Goal: Task Accomplishment & Management: Manage account settings

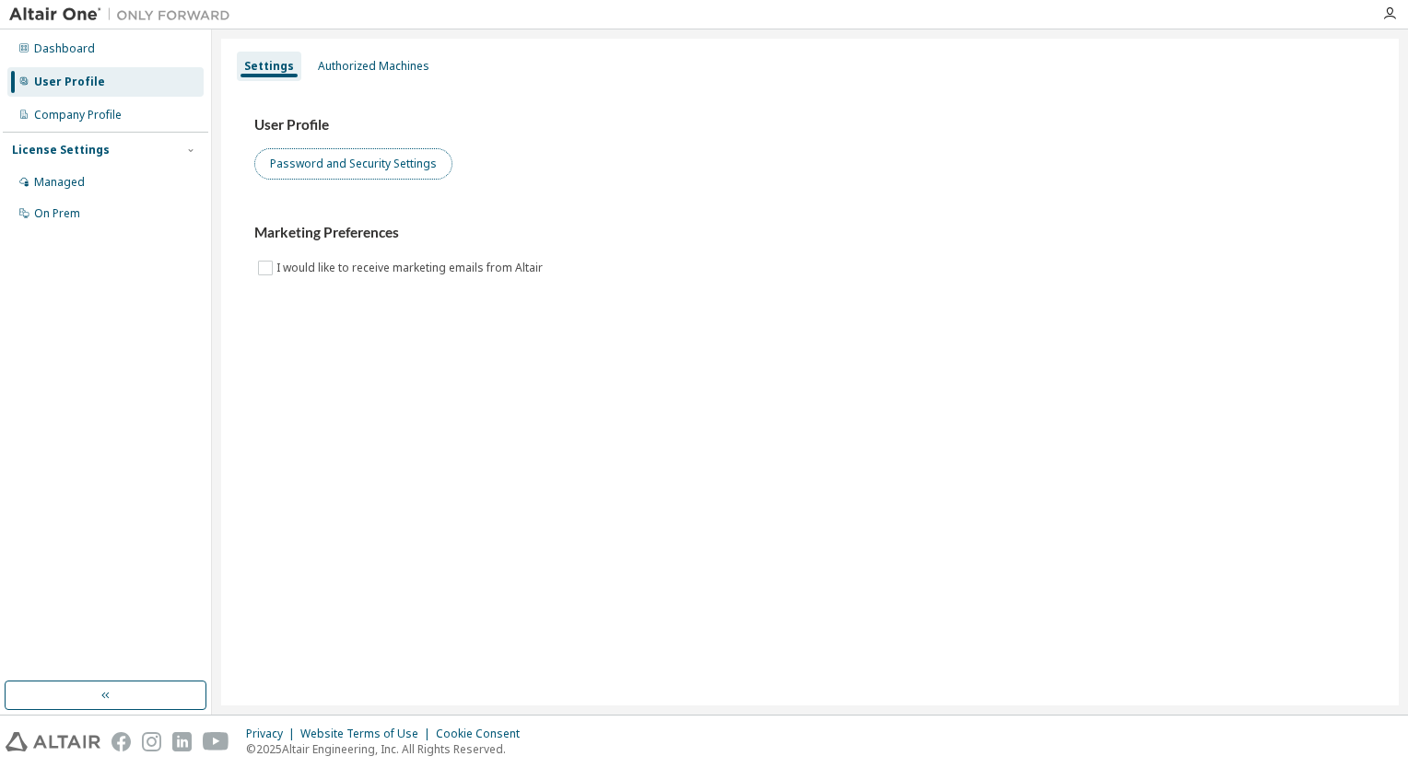
click at [338, 176] on button "Password and Security Settings" at bounding box center [353, 163] width 198 height 31
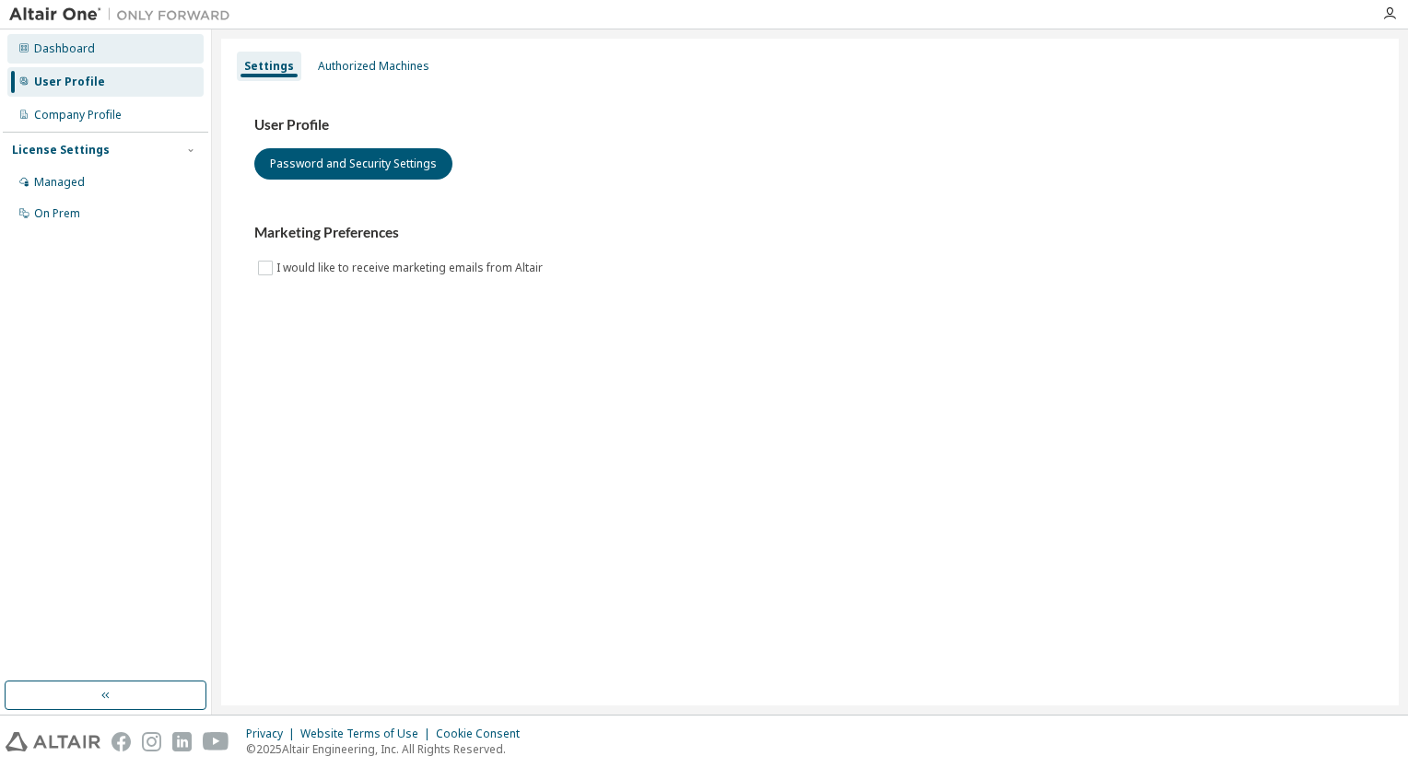
click at [153, 53] on div "Dashboard" at bounding box center [105, 48] width 196 height 29
click at [95, 109] on div "Company Profile" at bounding box center [78, 115] width 88 height 15
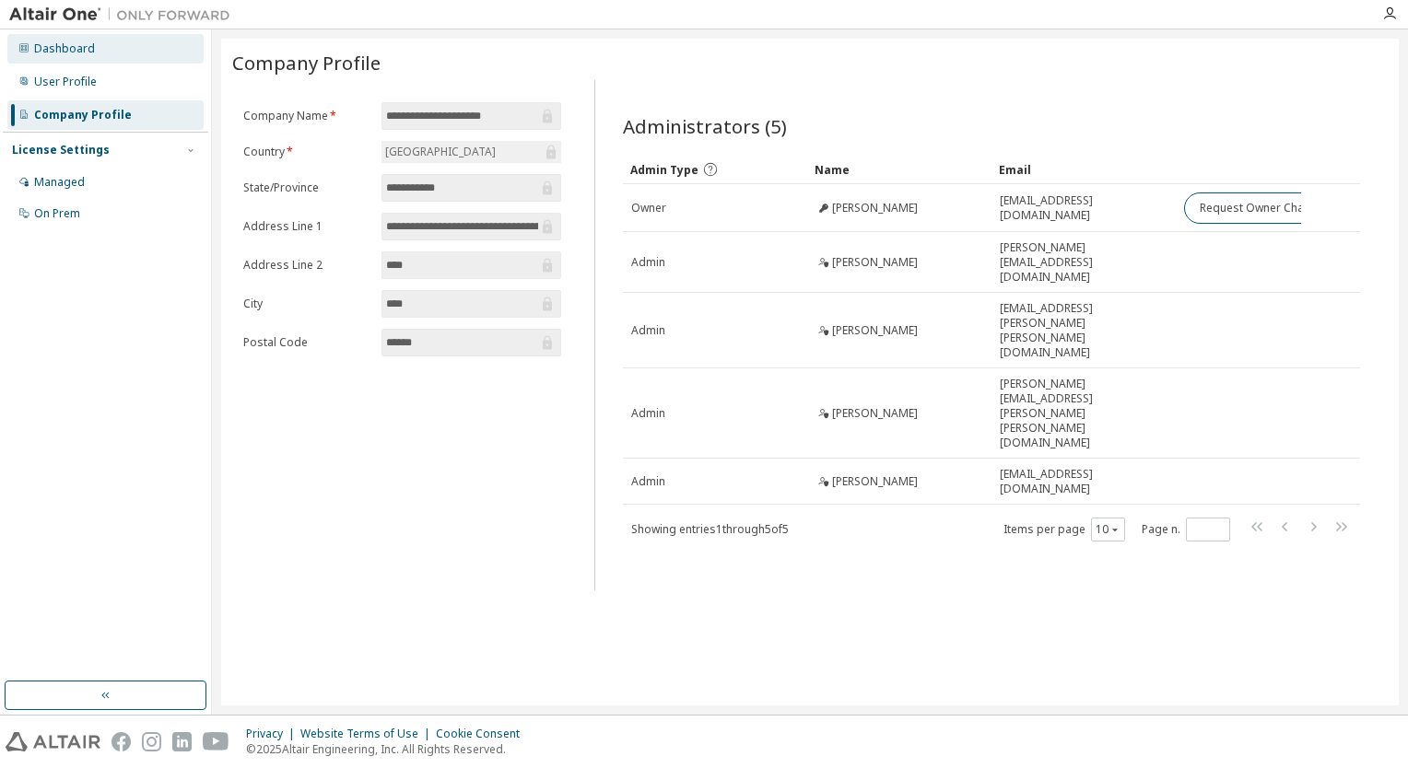
click at [85, 55] on div "Dashboard" at bounding box center [64, 48] width 61 height 15
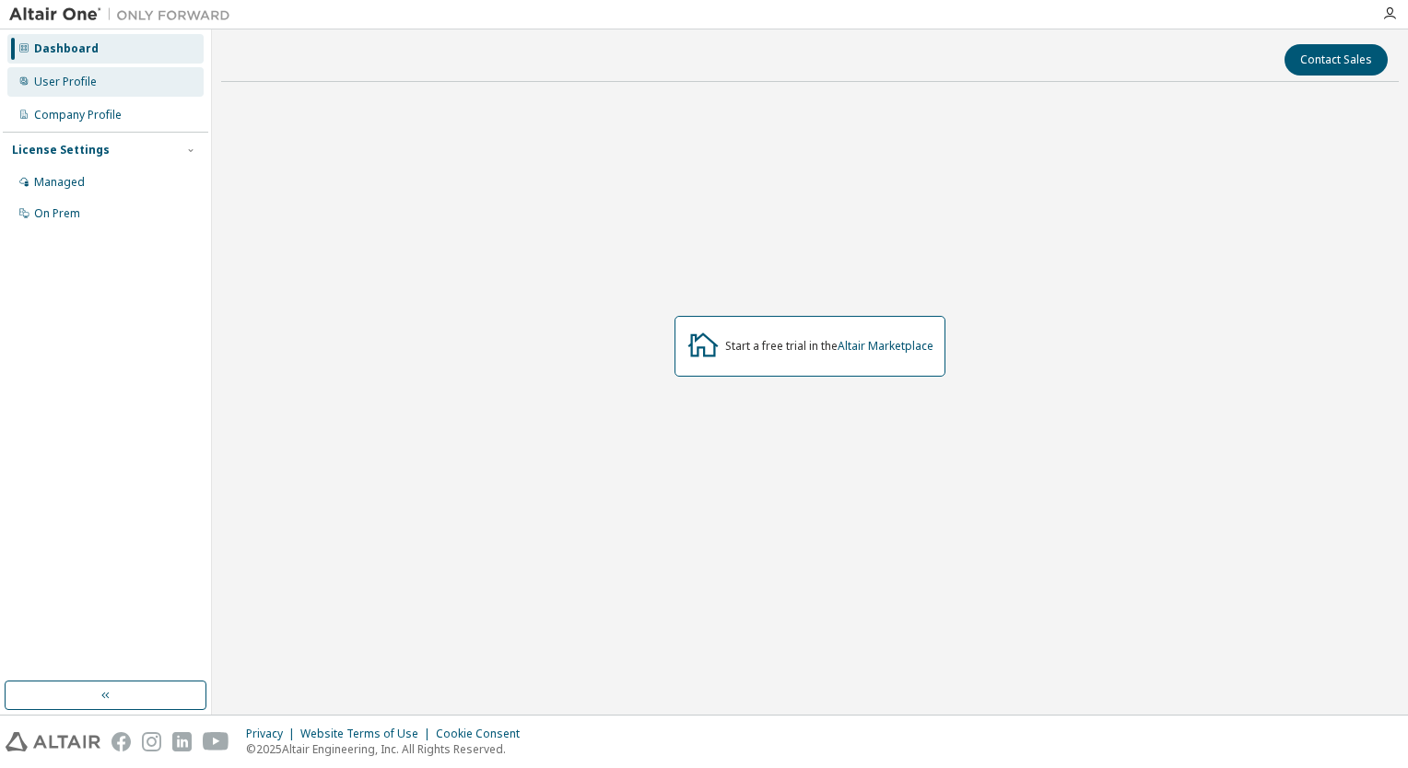
click at [81, 76] on div "User Profile" at bounding box center [65, 82] width 63 height 15
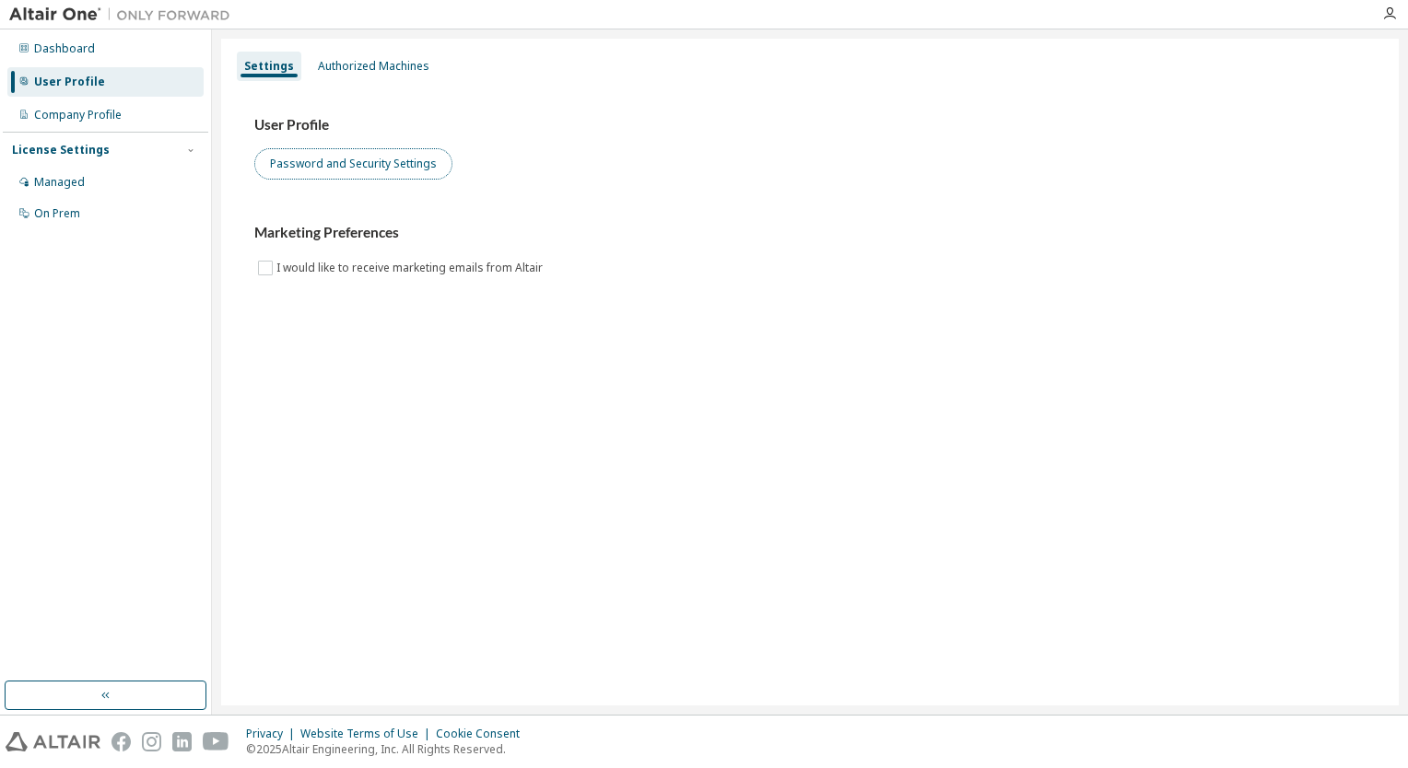
click at [372, 161] on button "Password and Security Settings" at bounding box center [353, 163] width 198 height 31
click at [1393, 18] on icon "button" at bounding box center [1389, 13] width 15 height 15
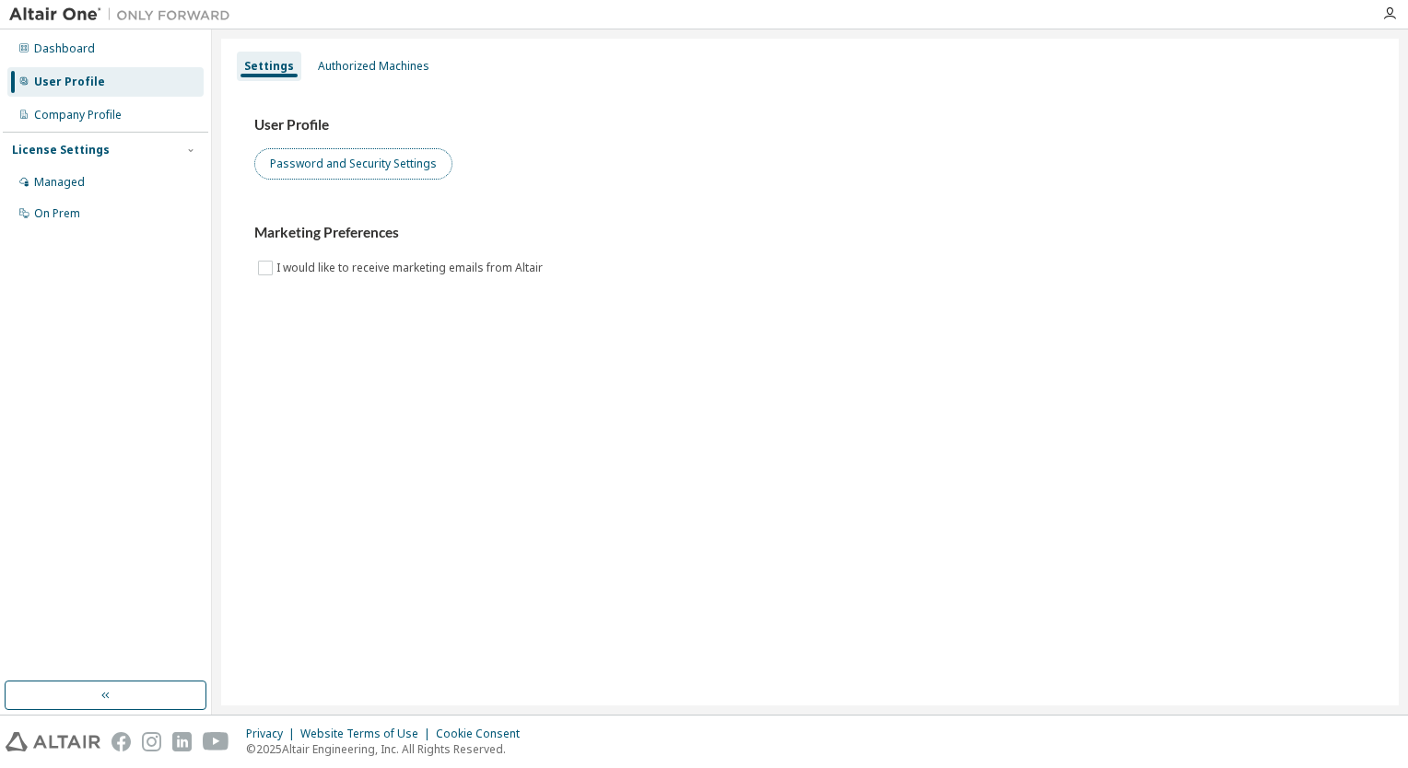
click at [265, 165] on button "Password and Security Settings" at bounding box center [353, 163] width 198 height 31
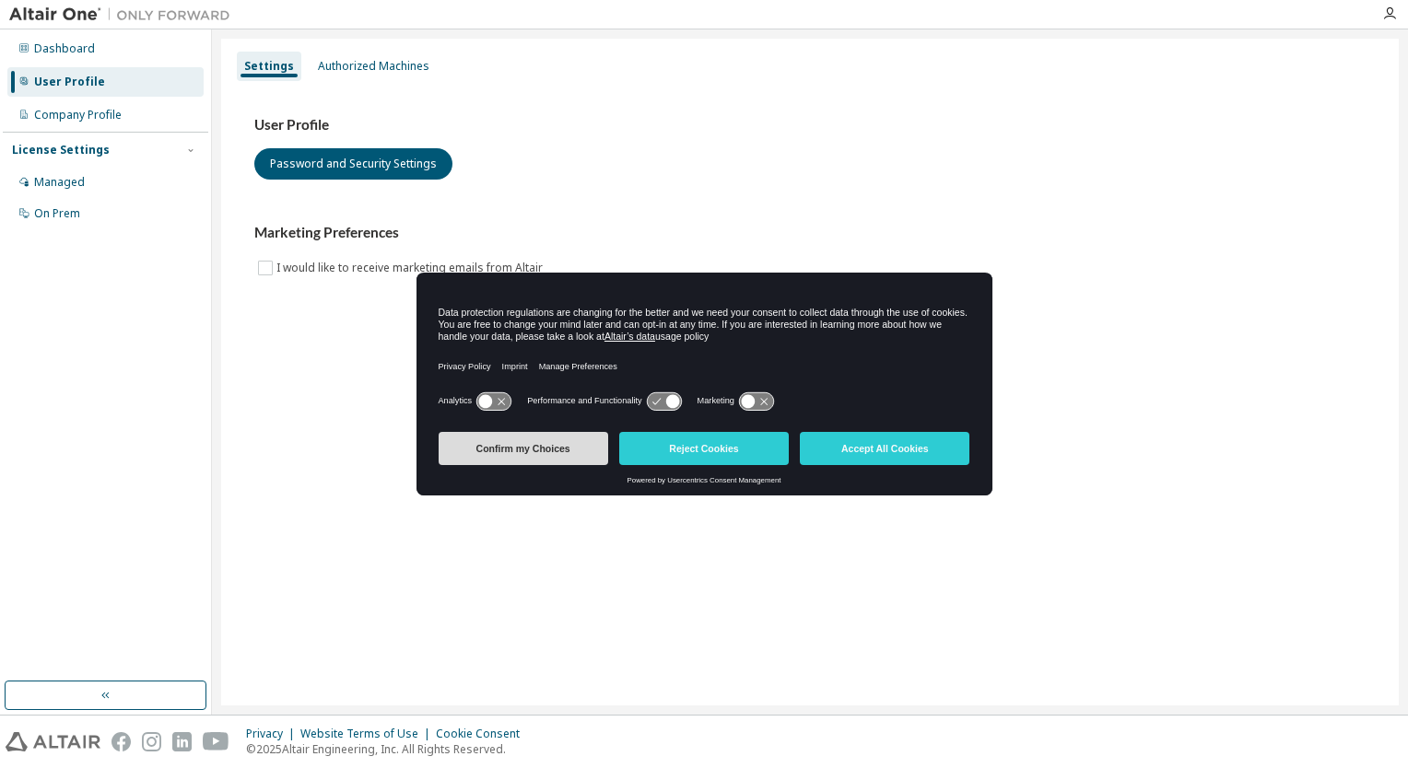
click at [569, 461] on button "Confirm my Choices" at bounding box center [524, 448] width 170 height 33
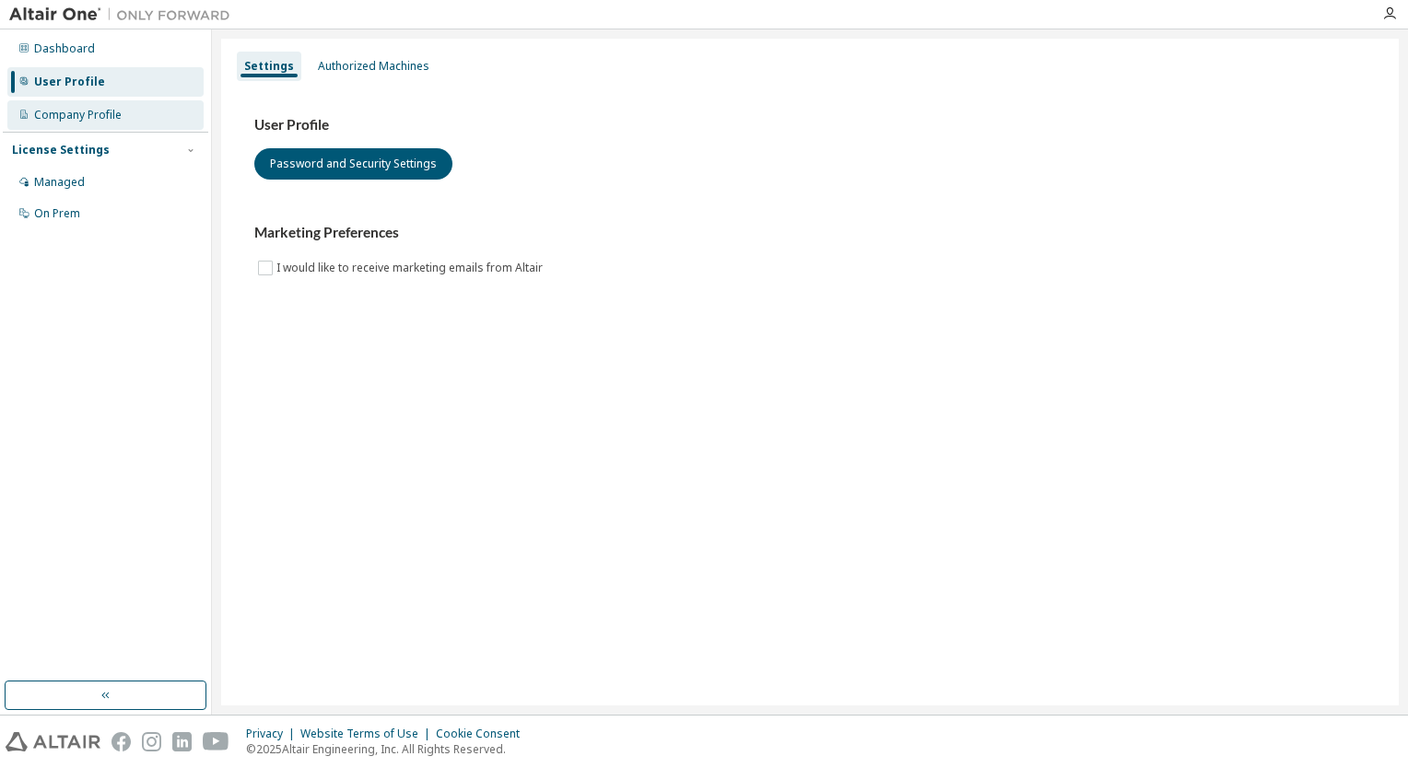
click at [67, 118] on div "Company Profile" at bounding box center [78, 115] width 88 height 15
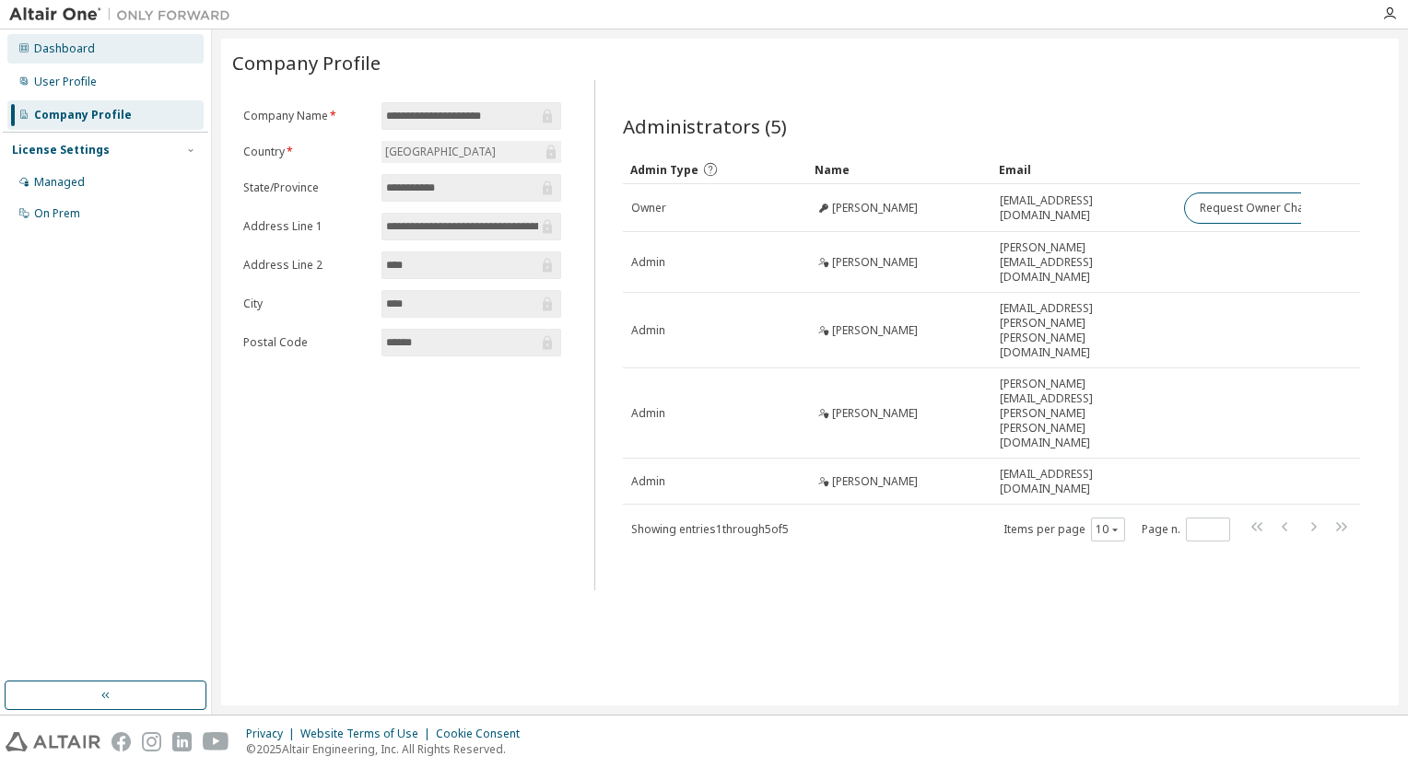
click at [70, 48] on div "Dashboard" at bounding box center [64, 48] width 61 height 15
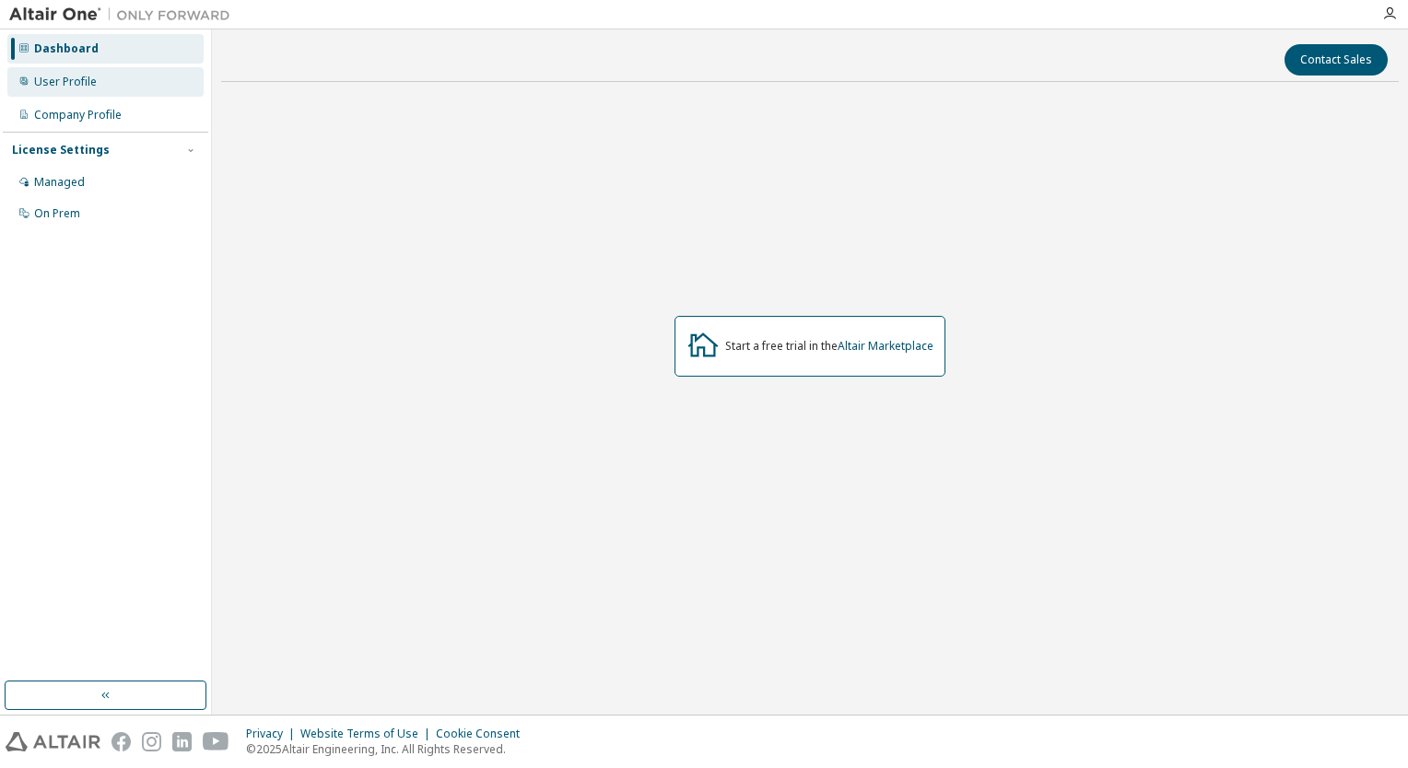
click at [63, 70] on div "User Profile" at bounding box center [105, 81] width 196 height 29
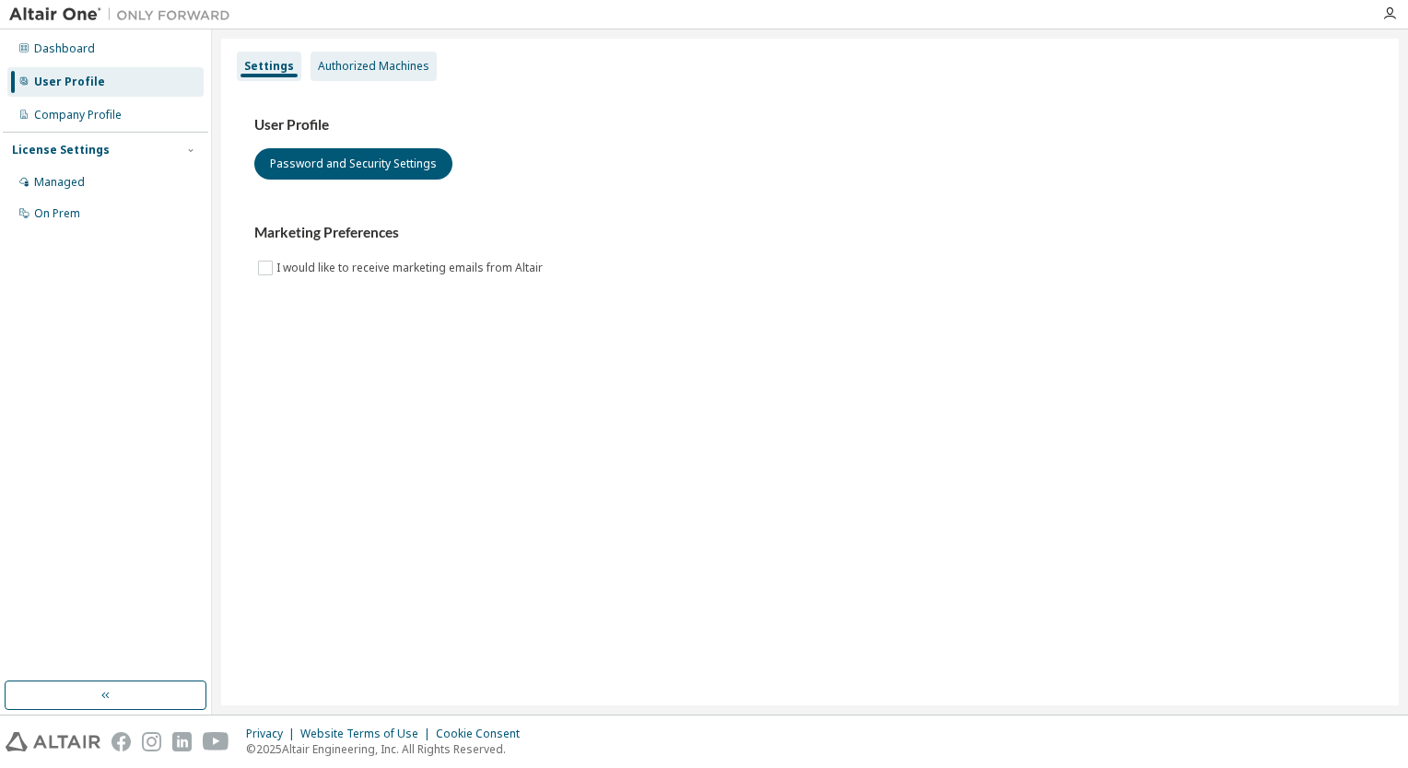
click at [365, 70] on div "Authorized Machines" at bounding box center [373, 66] width 111 height 15
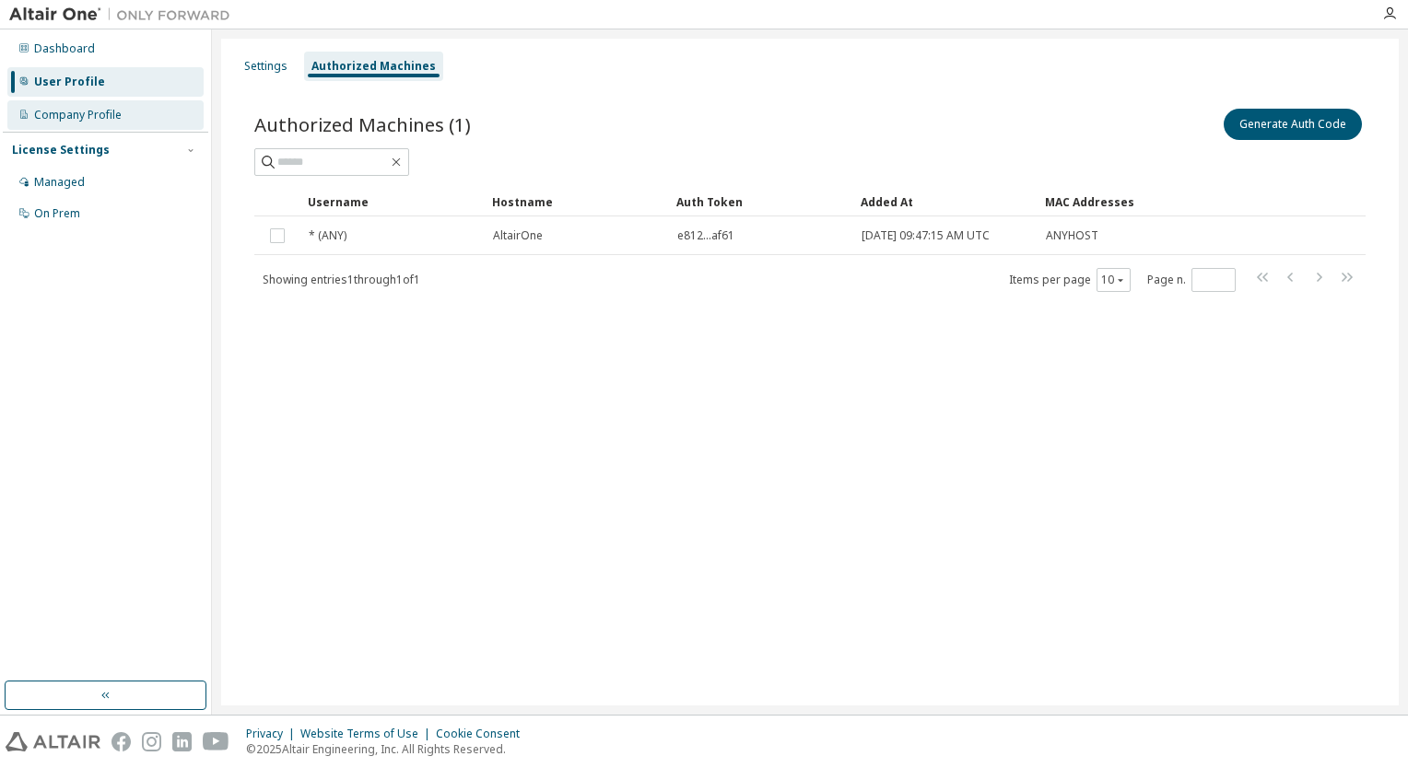
click at [46, 108] on div "Company Profile" at bounding box center [78, 115] width 88 height 15
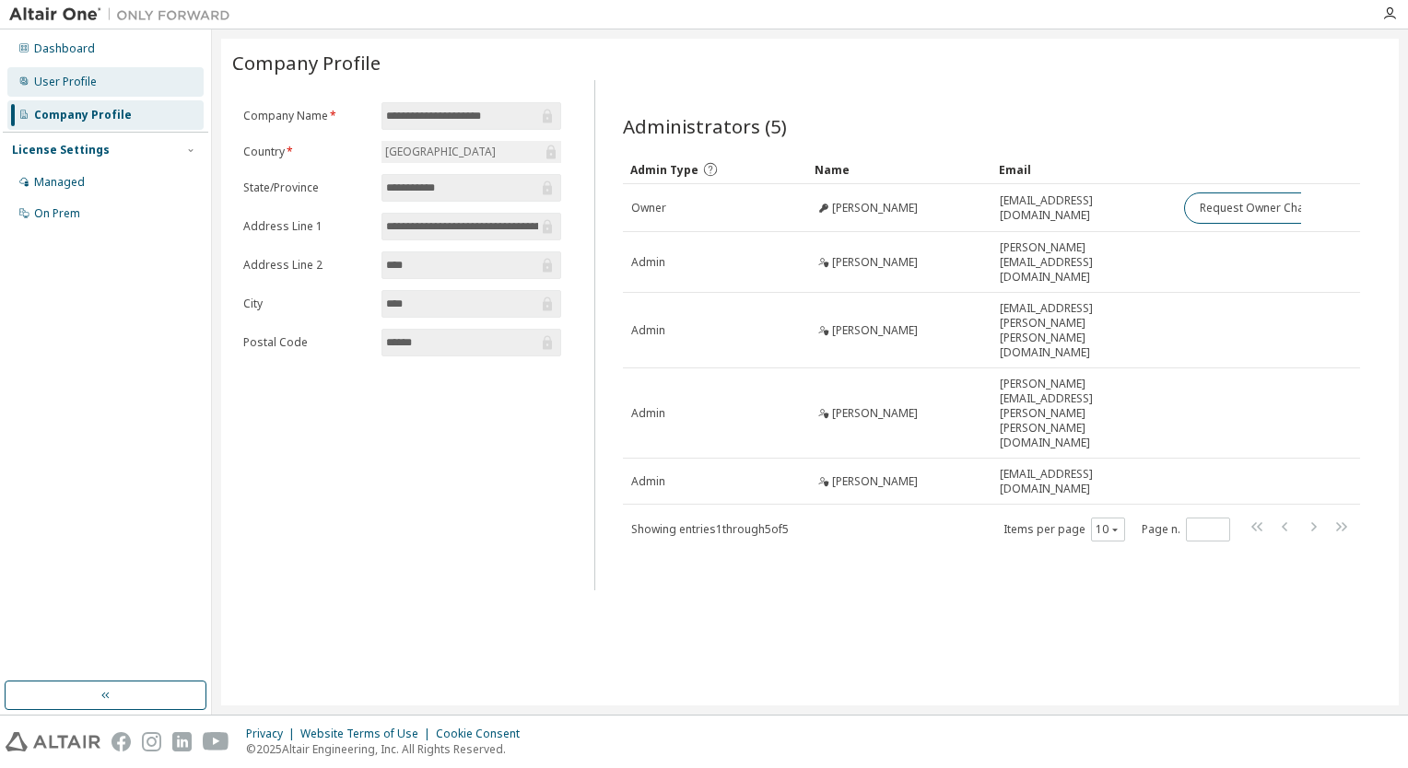
click at [56, 87] on div "User Profile" at bounding box center [65, 82] width 63 height 15
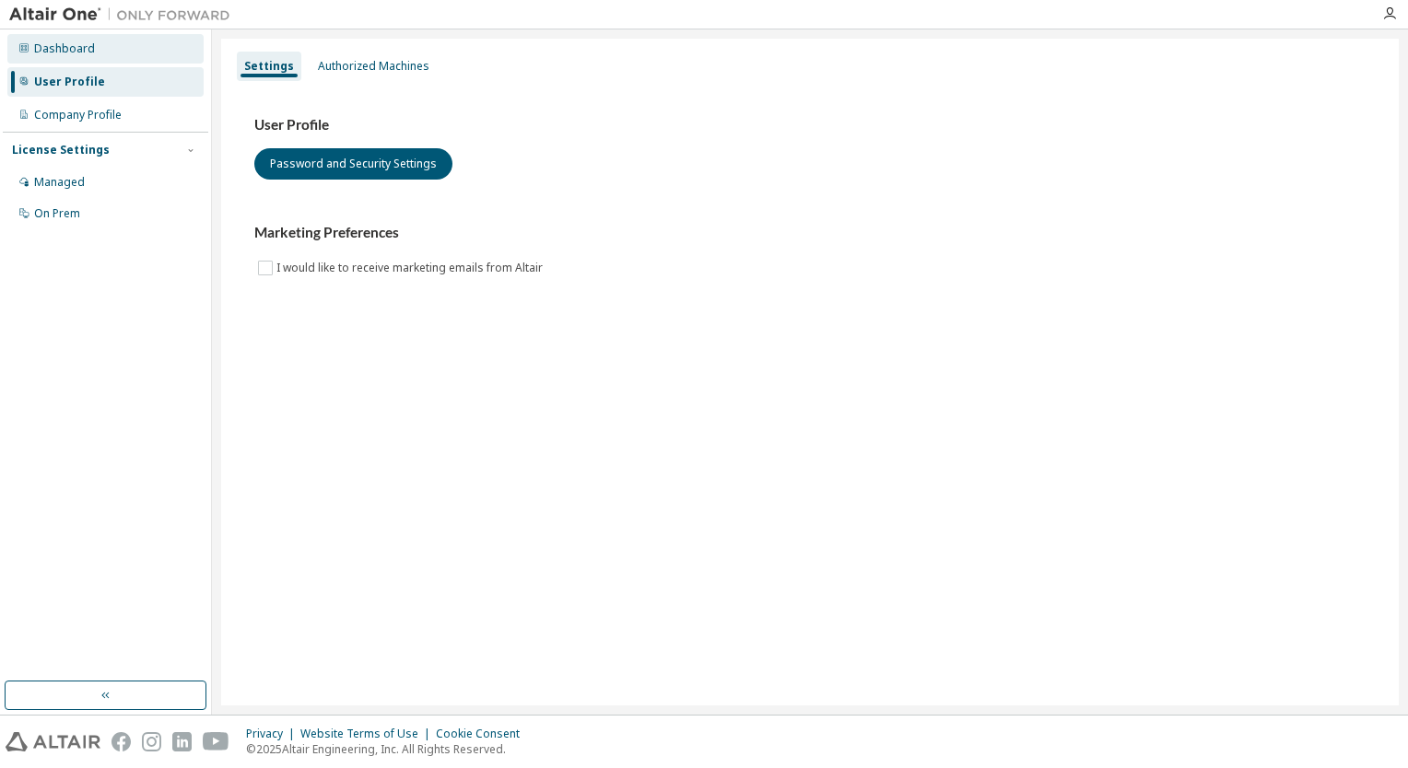
click at [63, 48] on div "Dashboard" at bounding box center [64, 48] width 61 height 15
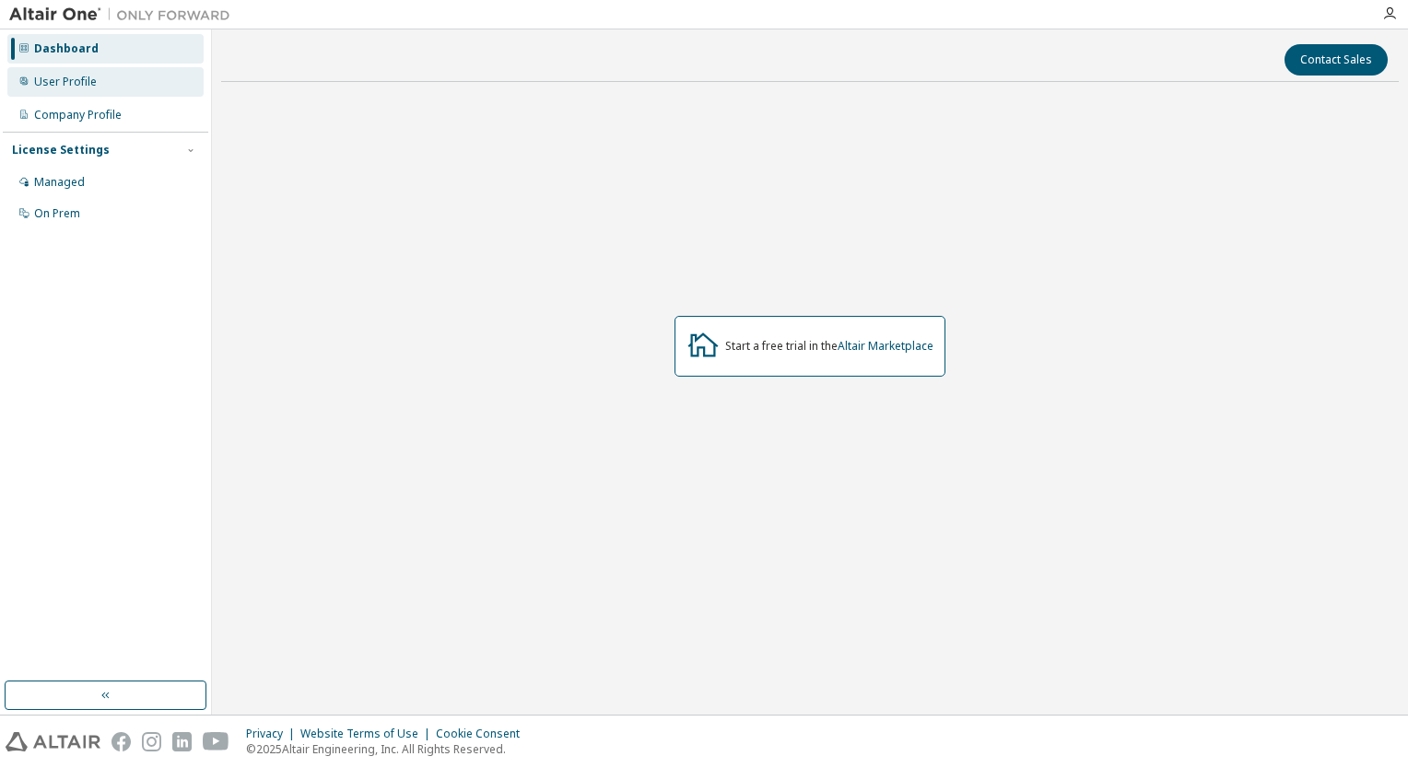
click at [62, 76] on div "User Profile" at bounding box center [65, 82] width 63 height 15
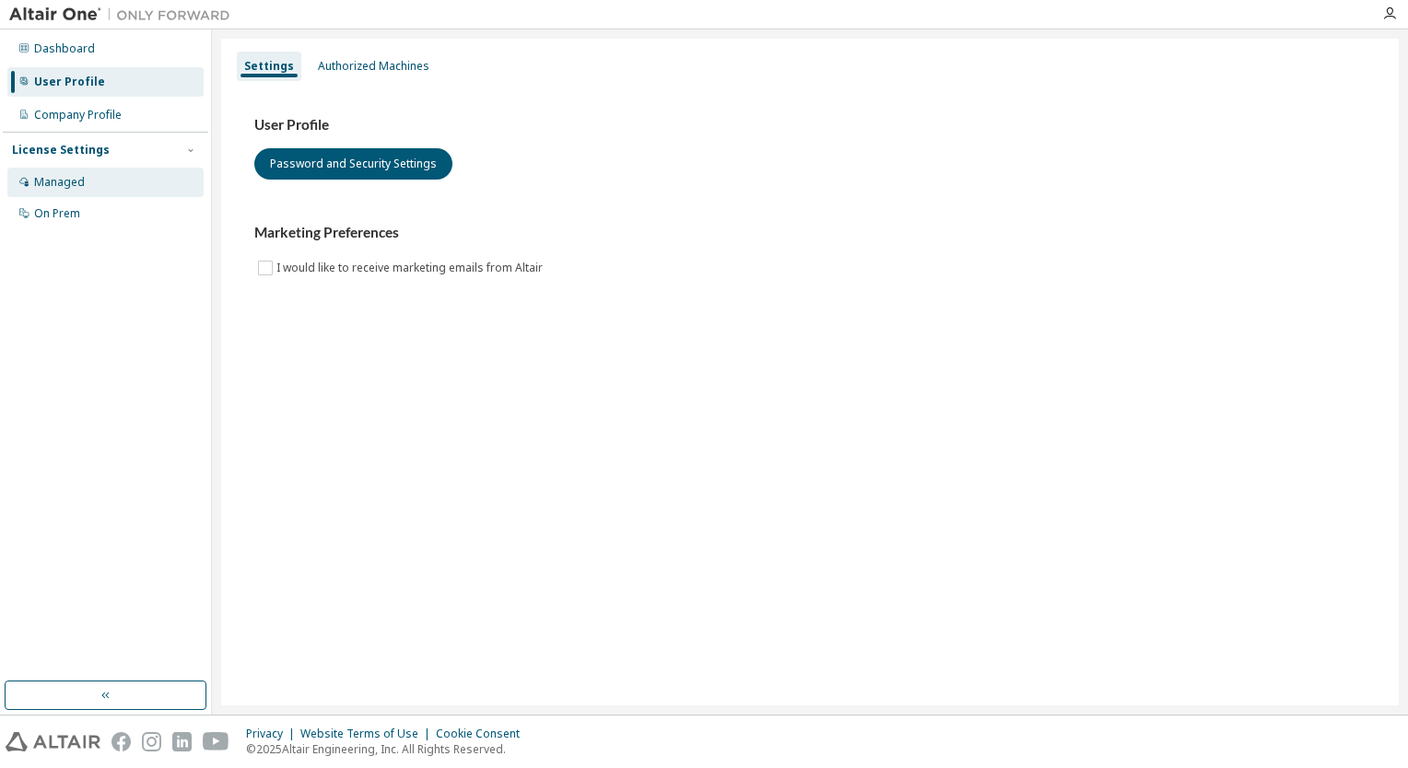
click at [69, 172] on div "Managed" at bounding box center [105, 182] width 196 height 29
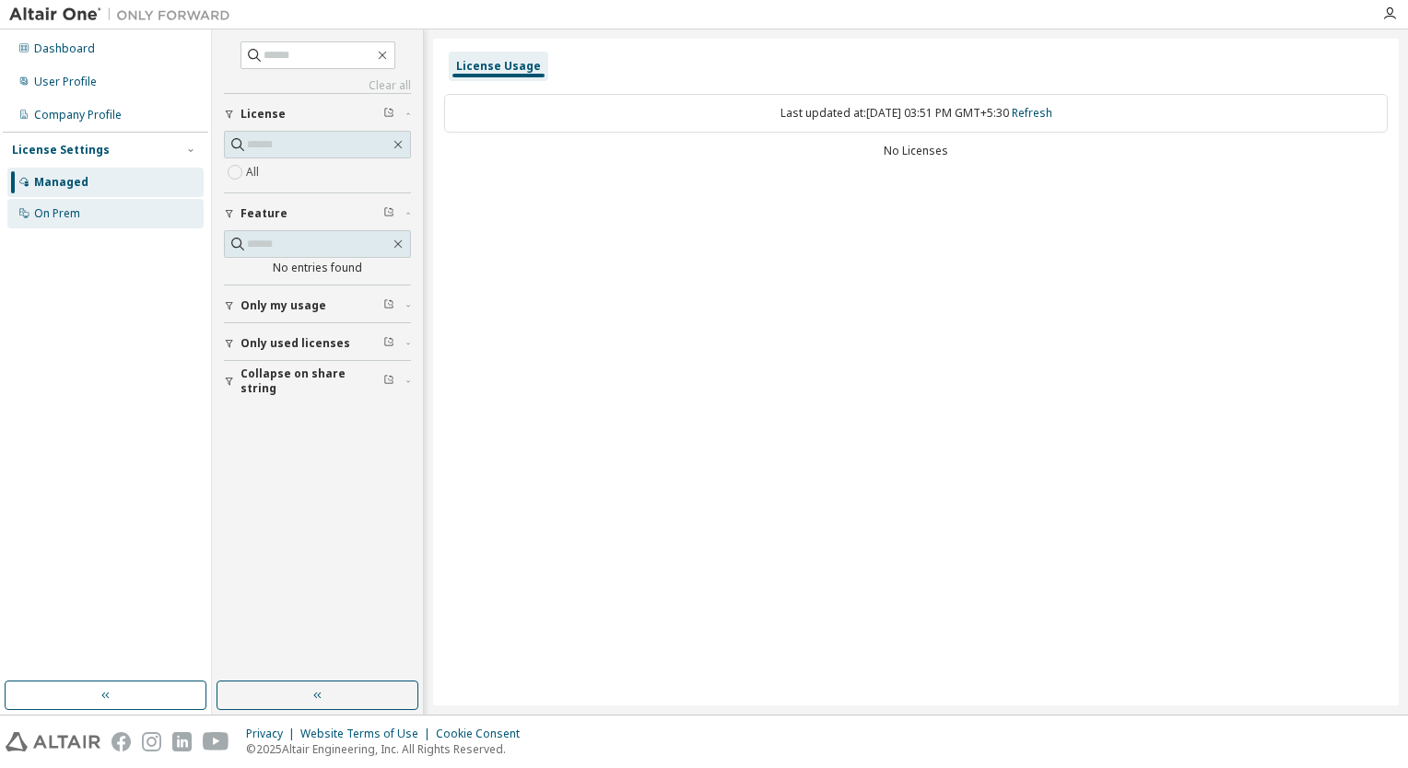
click at [70, 220] on div "On Prem" at bounding box center [57, 213] width 46 height 15
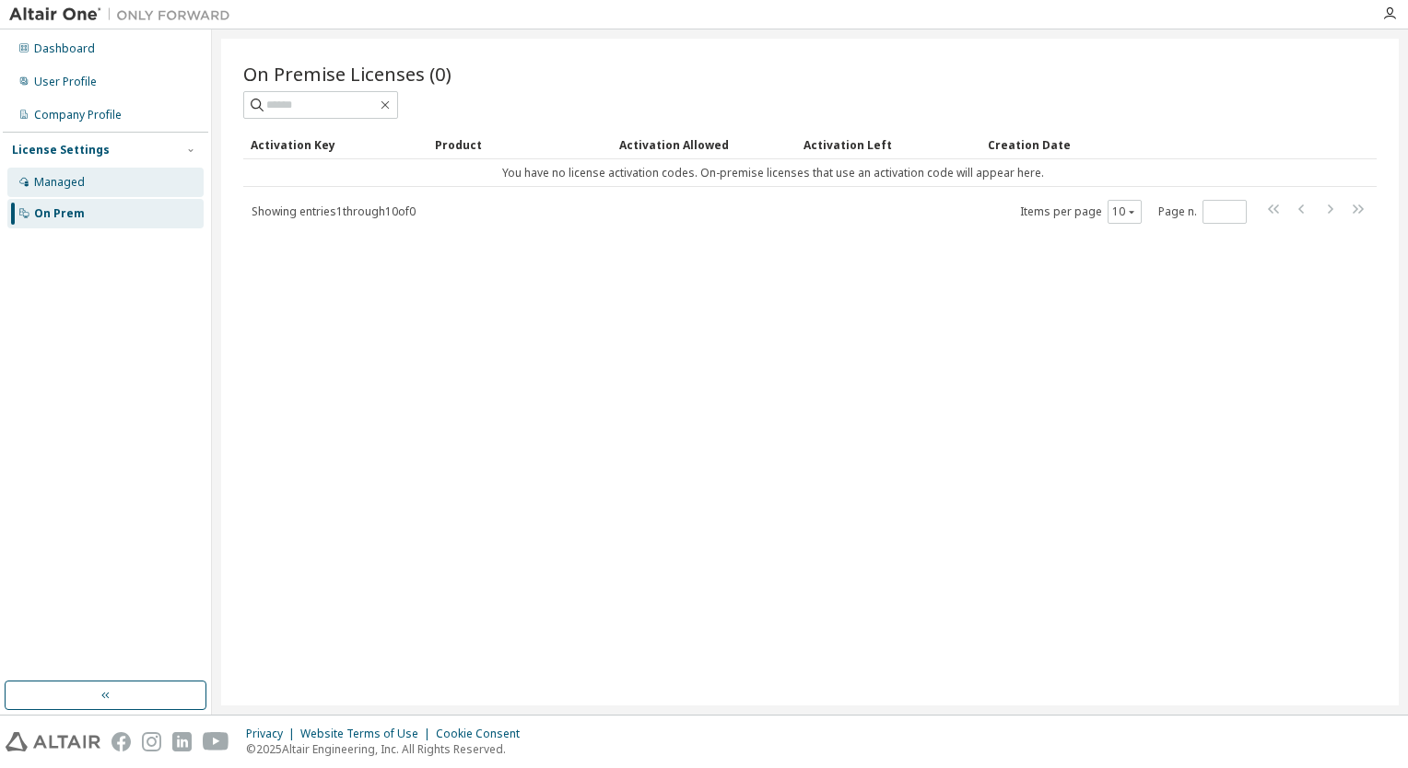
click at [70, 193] on div "Managed" at bounding box center [105, 182] width 196 height 29
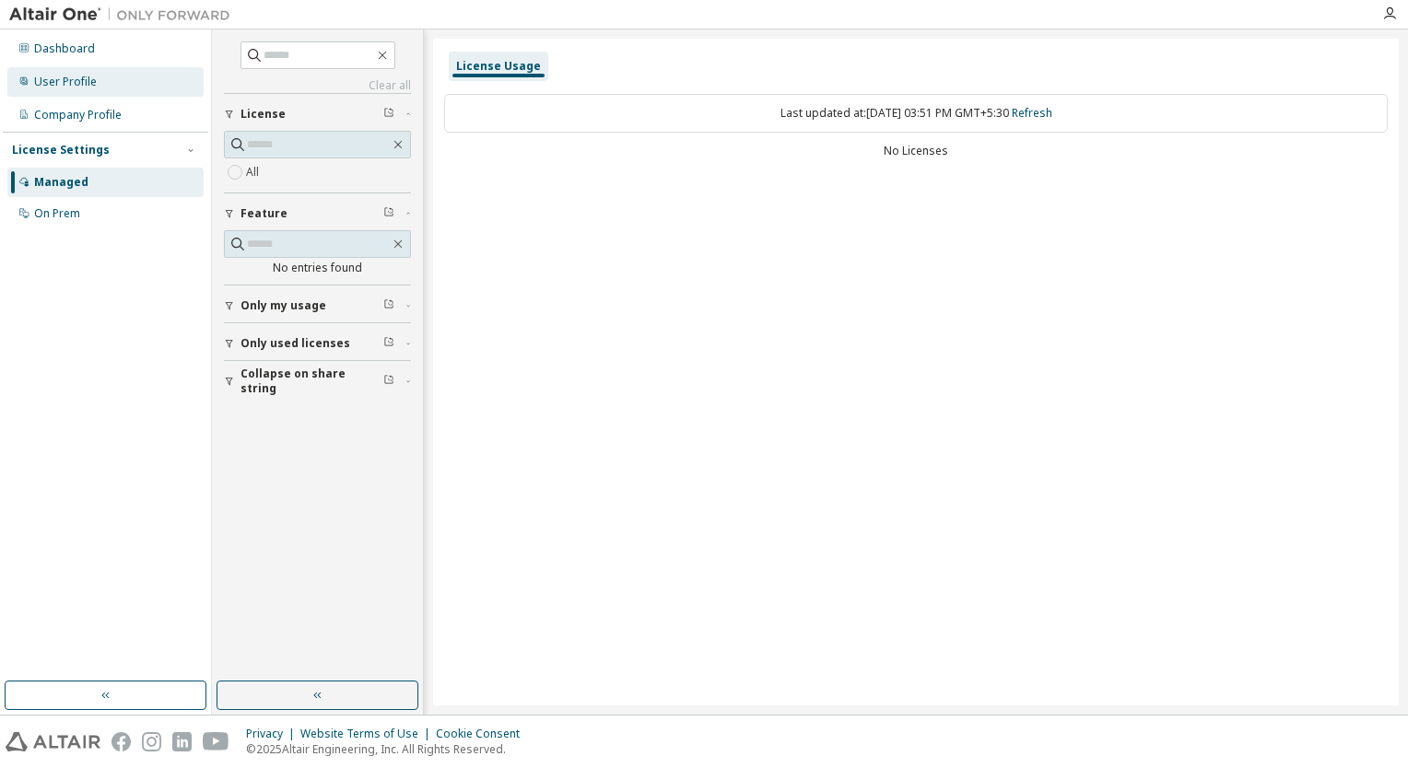
click at [44, 78] on div "User Profile" at bounding box center [65, 82] width 63 height 15
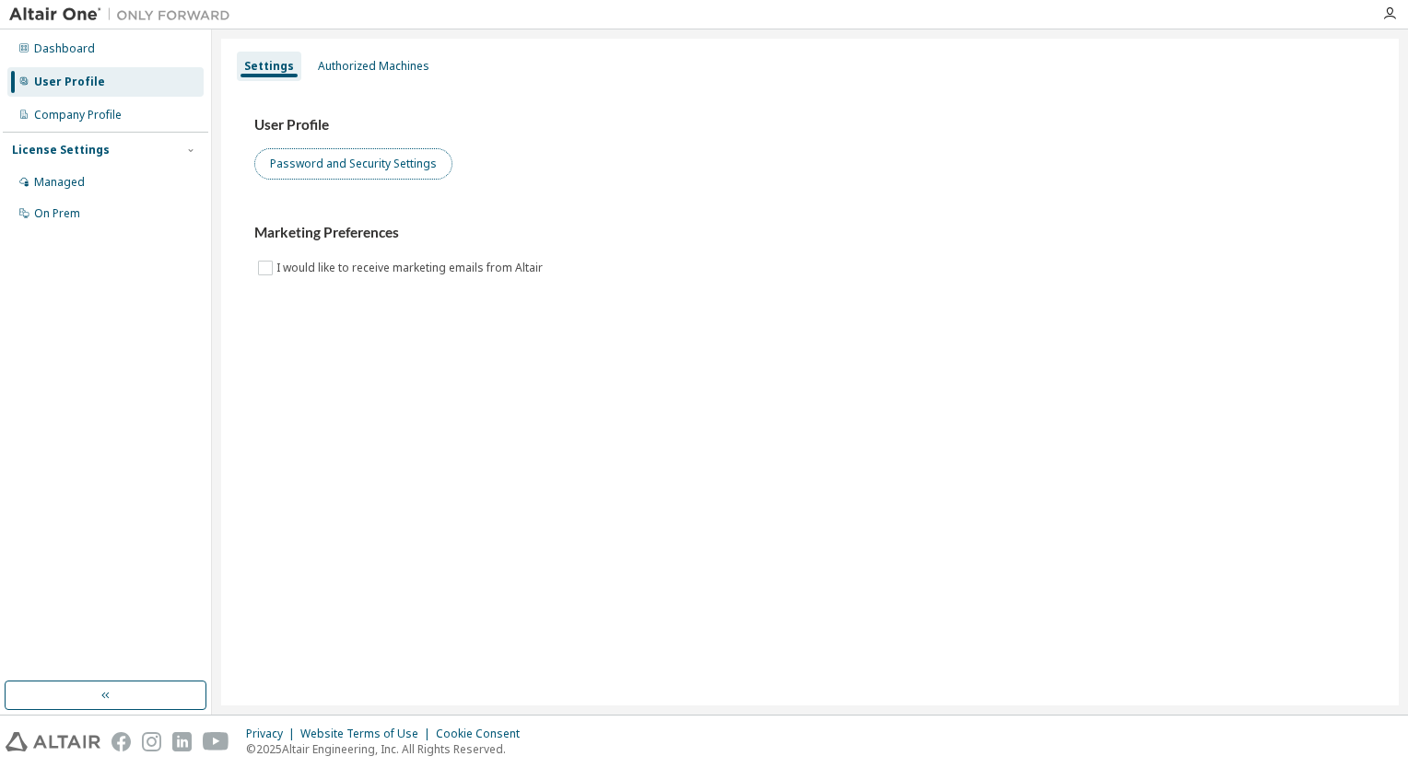
click at [322, 166] on button "Password and Security Settings" at bounding box center [353, 163] width 198 height 31
